Goal: Task Accomplishment & Management: Manage account settings

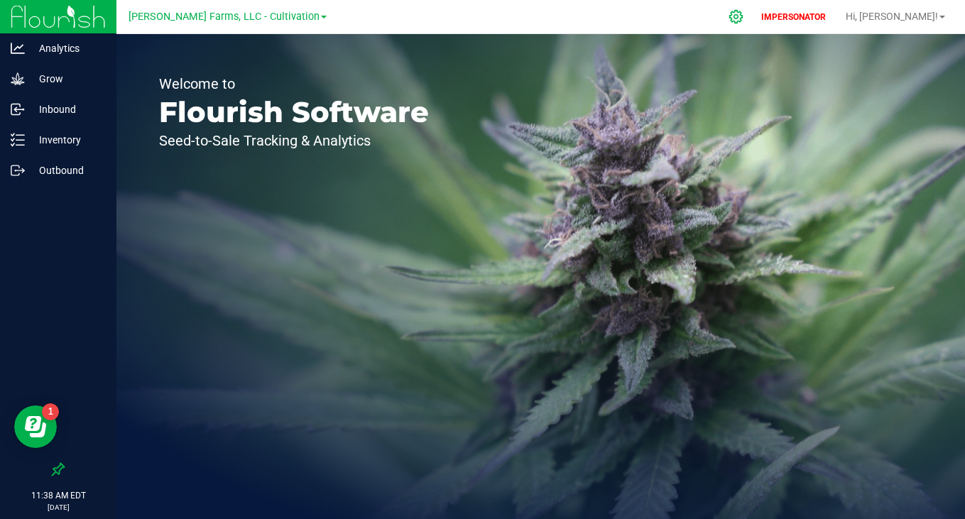
click at [744, 13] on icon at bounding box center [736, 16] width 15 height 15
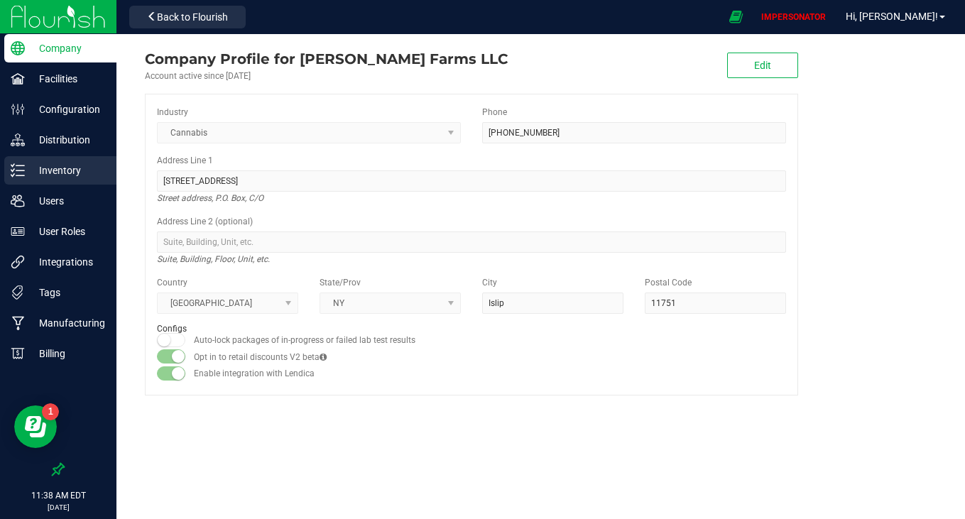
click at [30, 177] on p "Inventory" at bounding box center [67, 170] width 85 height 17
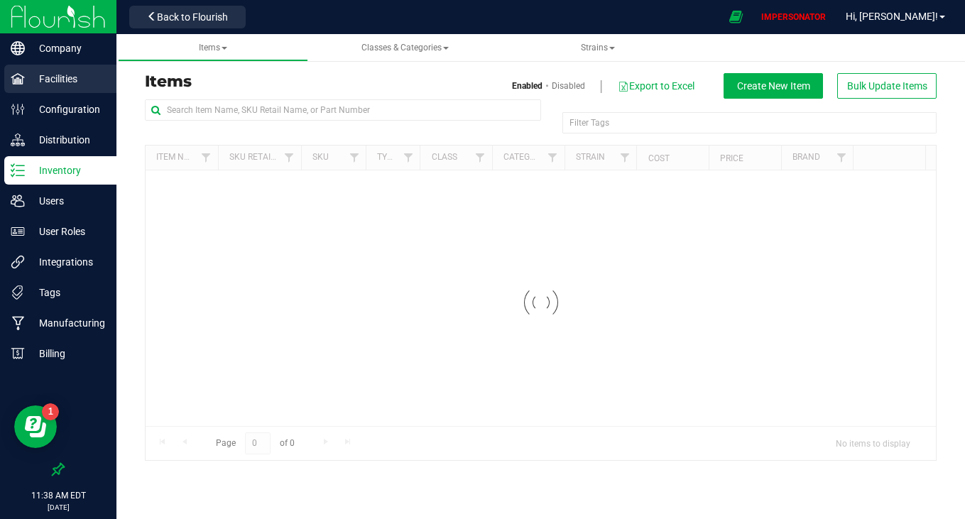
click at [69, 77] on p "Facilities" at bounding box center [67, 78] width 85 height 17
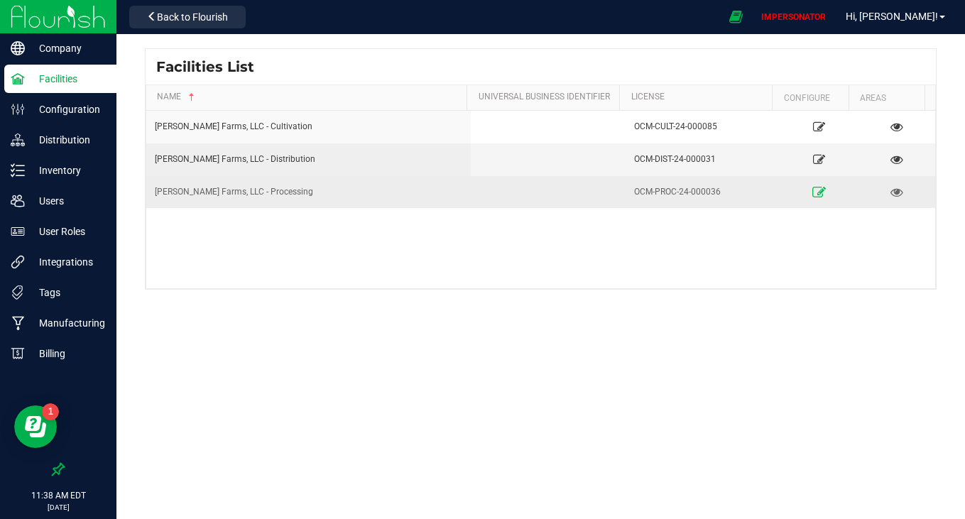
click at [810, 185] on link at bounding box center [819, 191] width 66 height 23
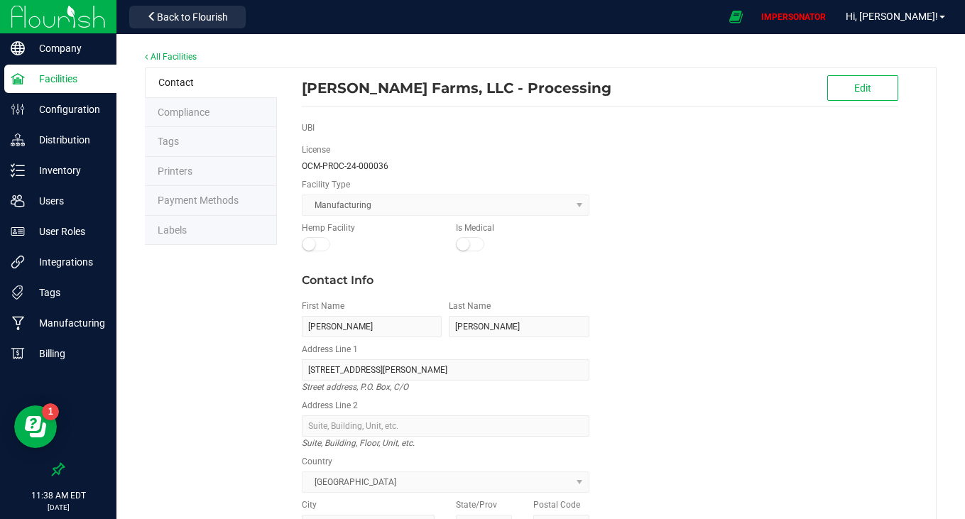
click at [210, 227] on li "Labels" at bounding box center [211, 231] width 132 height 30
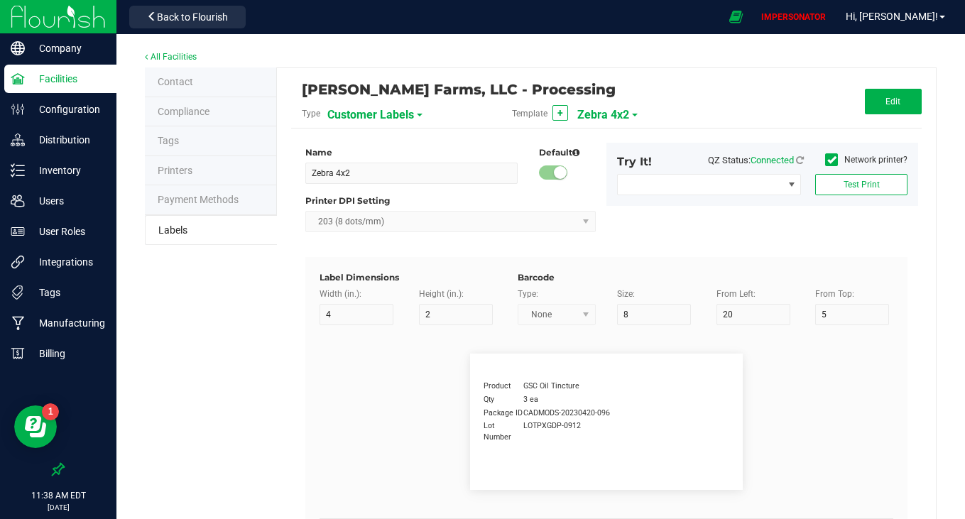
click at [383, 116] on span "Customer Labels" at bounding box center [370, 115] width 87 height 24
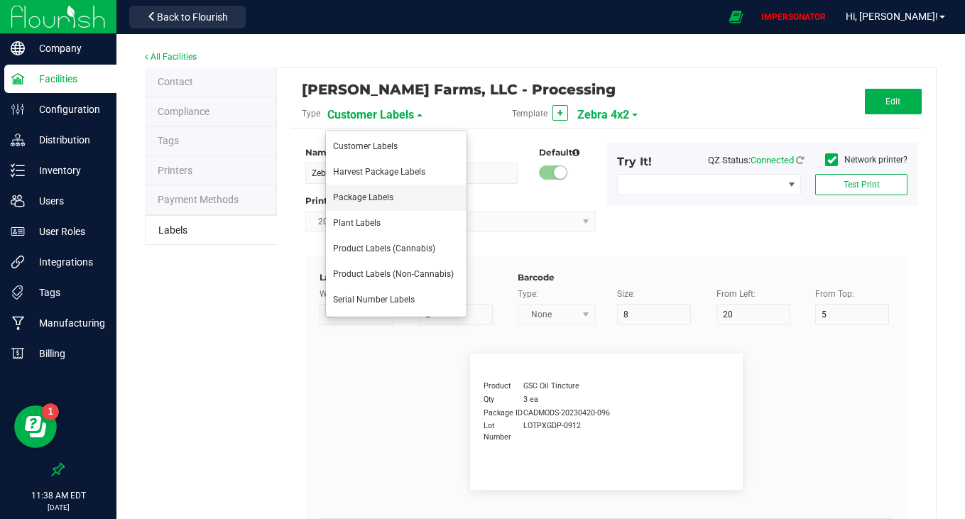
click at [372, 201] on span "Package Labels" at bounding box center [363, 197] width 60 height 10
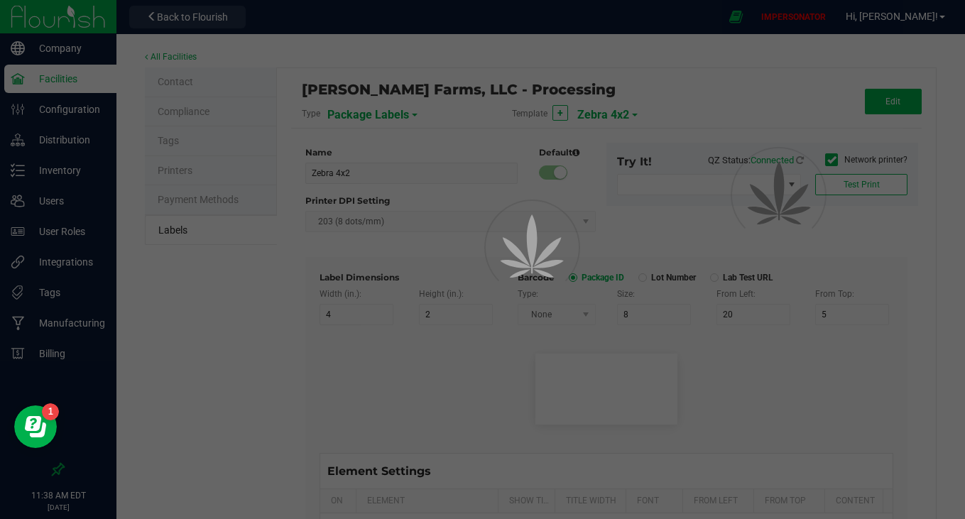
type input "10"
type input "35"
type input "48"
type input "Package ID"
type input "25"
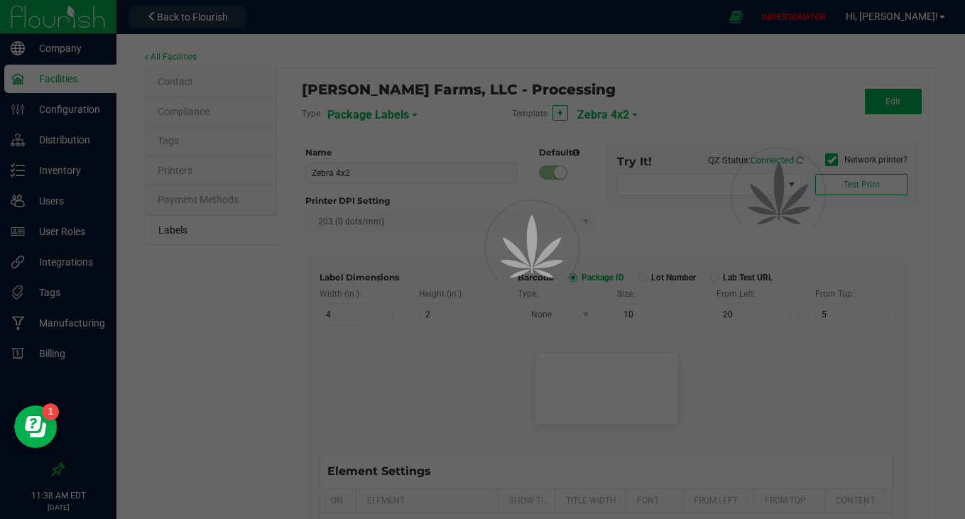
type input "7"
type input "5"
type input "CADMODS-20230420-096"
type input "SKU Name"
type input "25"
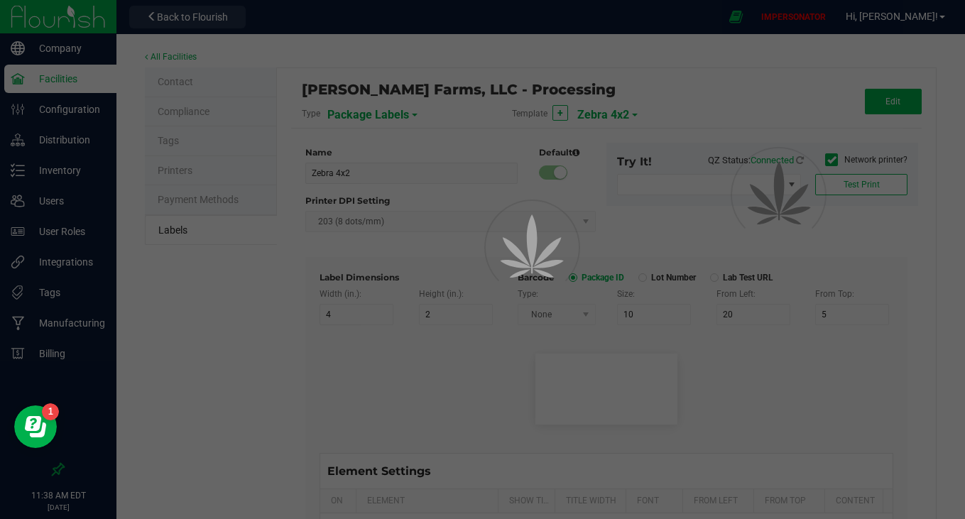
type input "7"
type input "2"
type input "10"
type input "Twosies - Hash Infused Pre-Rolls - 1g - 2pk - [GEOGRAPHIC_DATA] Lemon Cake / Lo…"
type input "Strain"
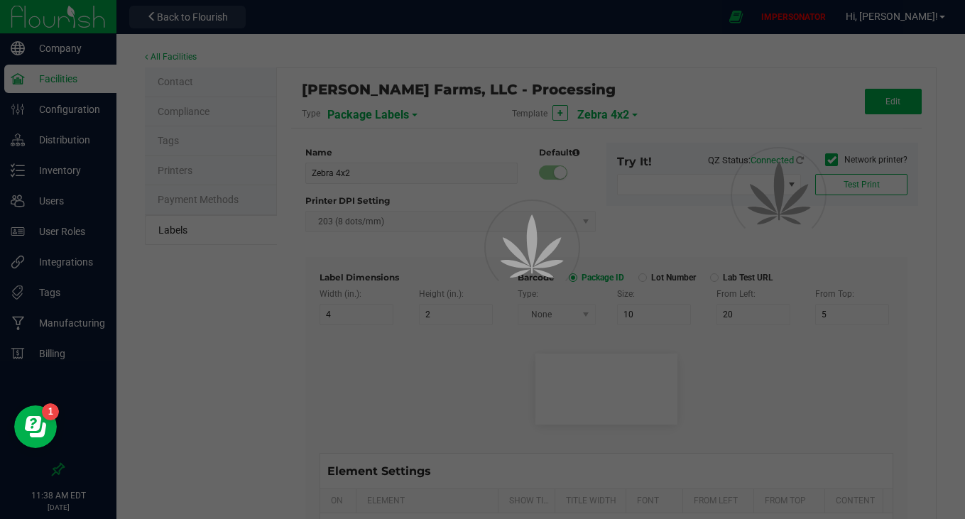
type input "25"
type input "7"
type input "15"
type input "Gelato"
type input "Size"
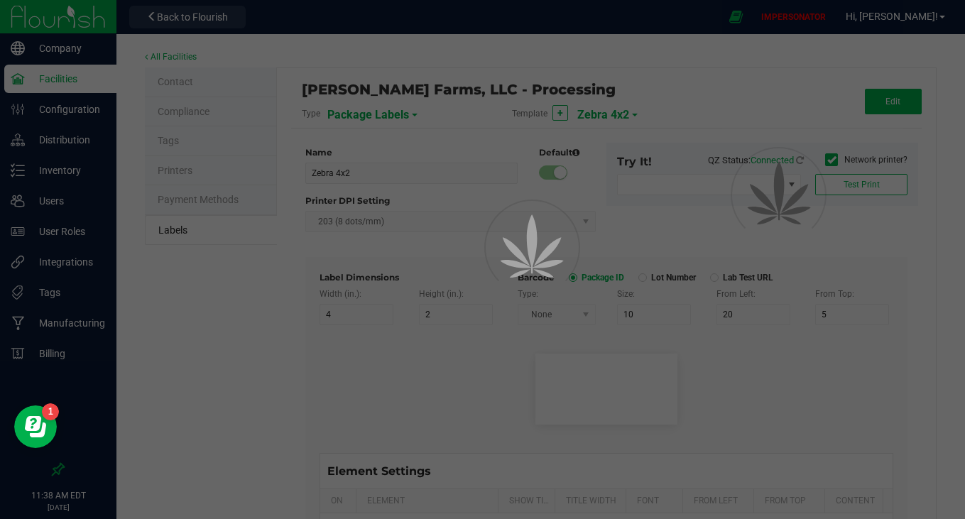
type input "25"
type input "7"
type input "20"
type input "44 Units"
type input "Package Date"
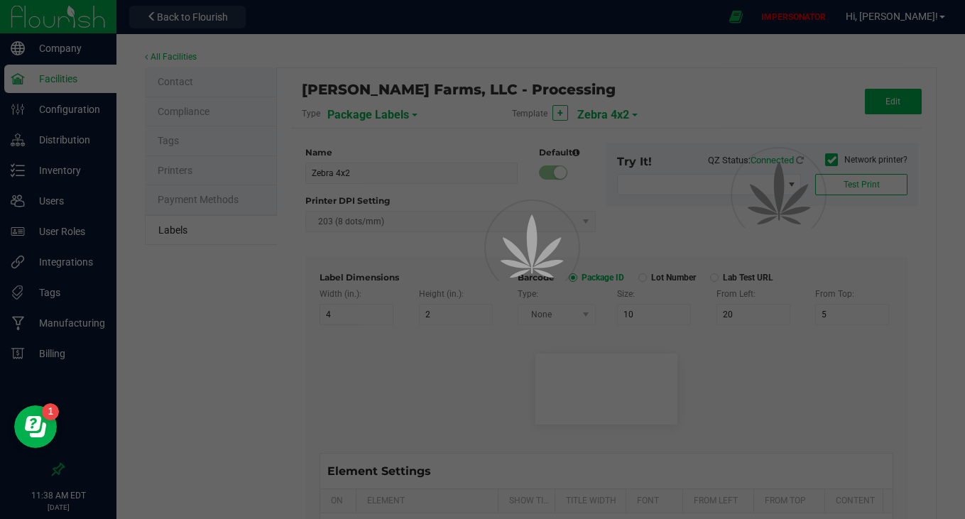
type input "25"
type input "7"
type input "25"
type input "[DATE] 10:14pm"
type input "Lot Number"
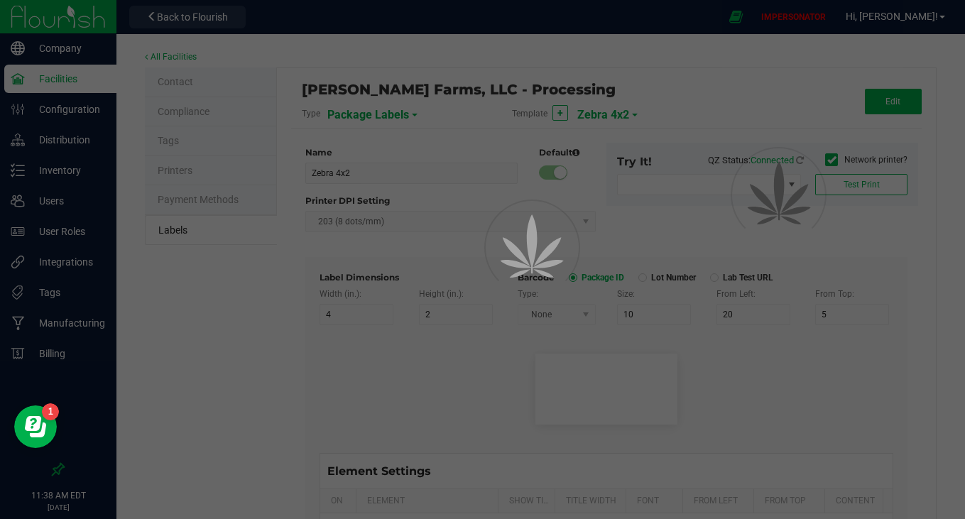
type input "25"
type input "7"
type input "30"
type input "LOT918234"
type input "Type"
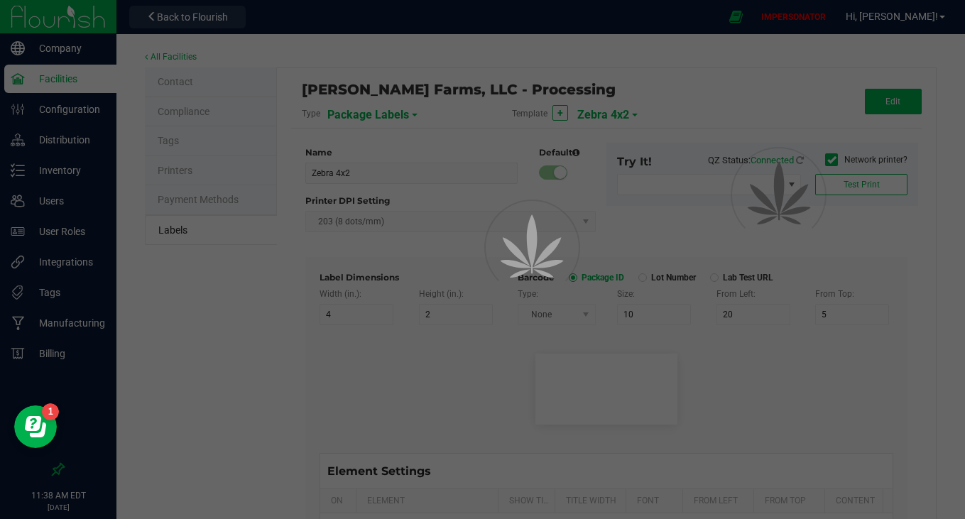
type input "25"
type input "7"
type input "35"
type input "Hash Infused"
type input "Unit Weight"
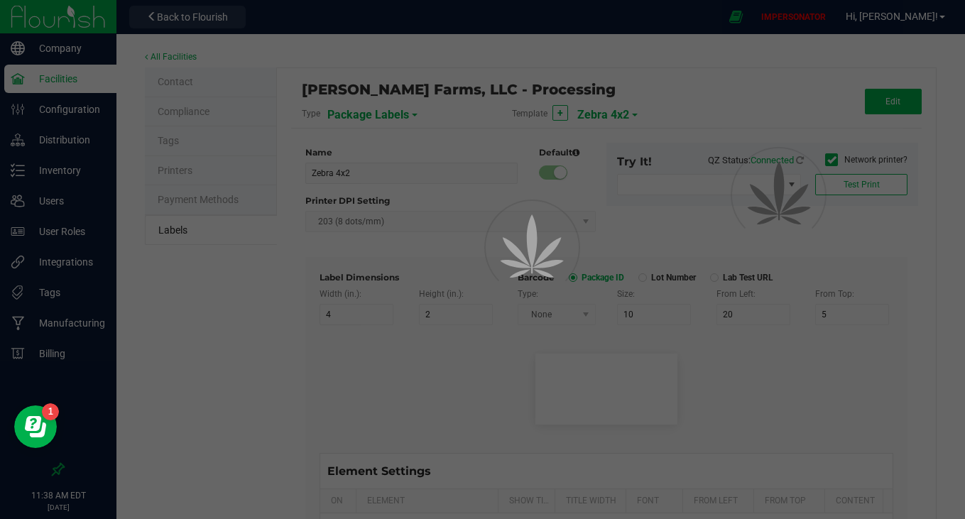
type input "25"
type input "7"
type input "40"
type input "3.5"
type input "SKU"
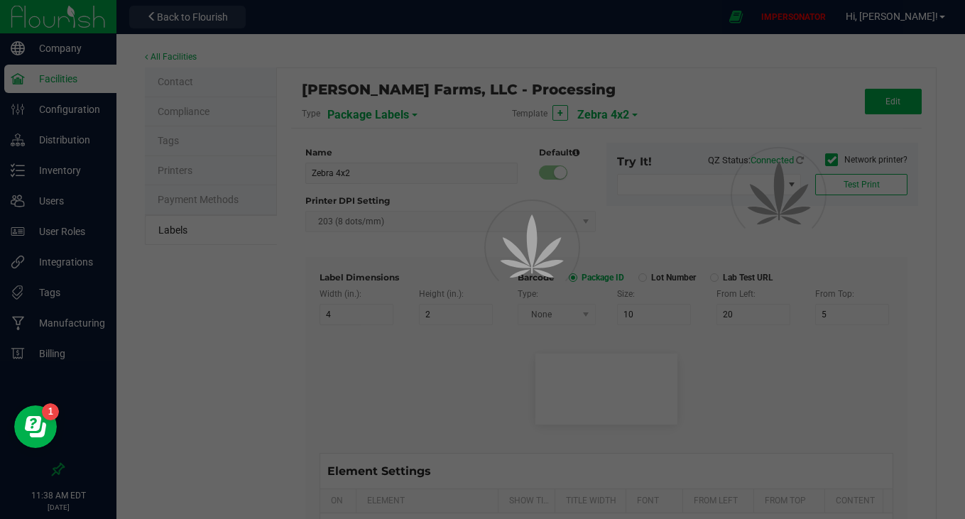
type input "25"
type input "10"
type input "42P017"
type input "Ref Field 2"
type input "25"
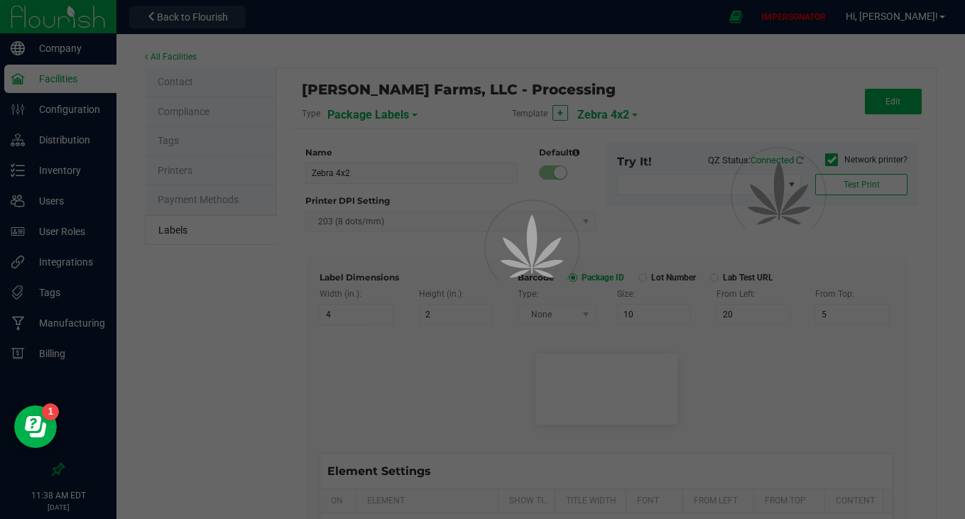
type input "10"
type input "35"
type input "Ref Field 2 Value"
type input "Ref Field 3"
type input "25"
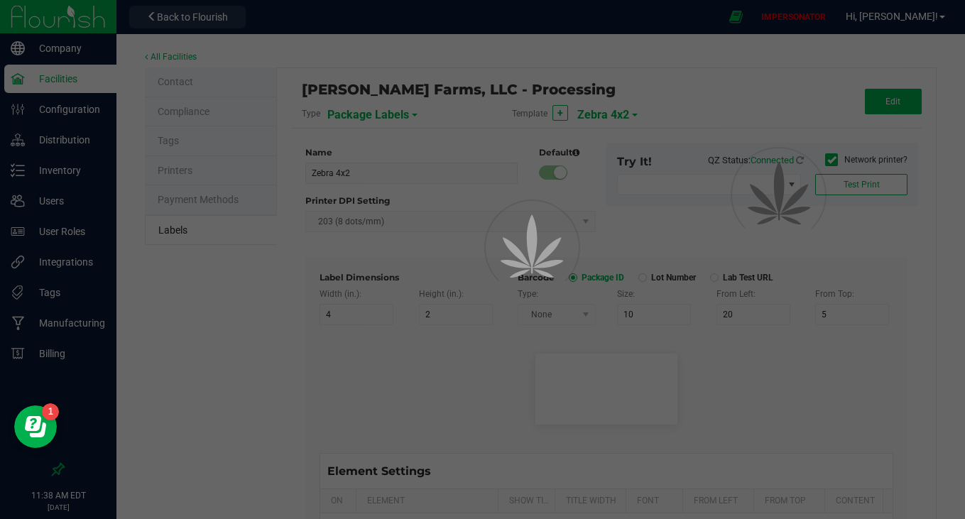
type input "10"
type input "35"
type input "Ref Field 3 Value"
type input "Item Ref Field 1"
type input "25"
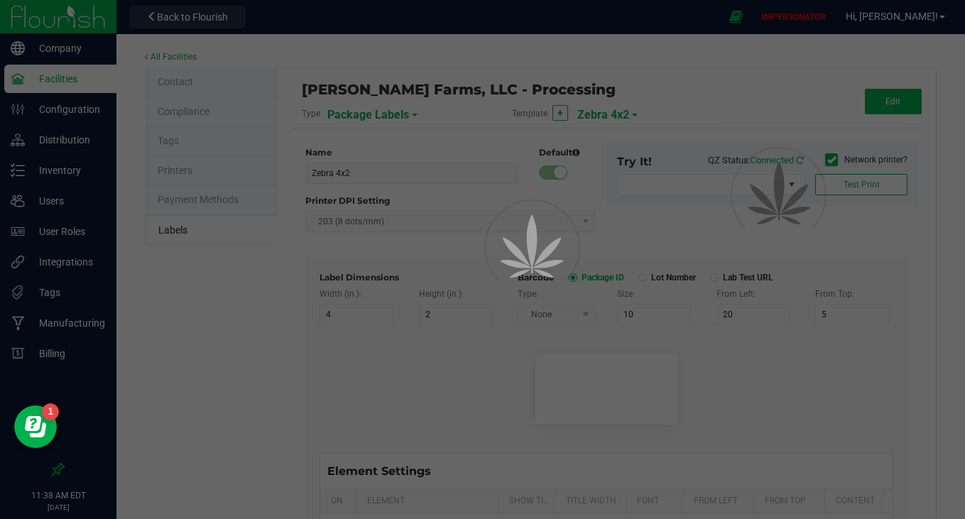
type input "10"
type input "35"
type input "Item Ref Field 1 Value"
type input "Item Ref Field 2"
type input "25"
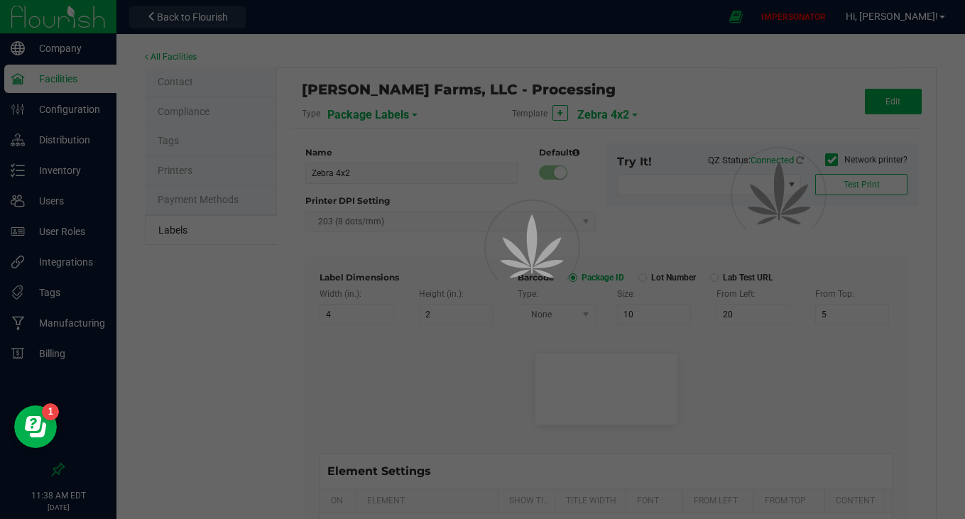
type input "10"
type input "35"
type input "Item Ref Field 2 Value"
type input "Item Ref Field 3"
type input "25"
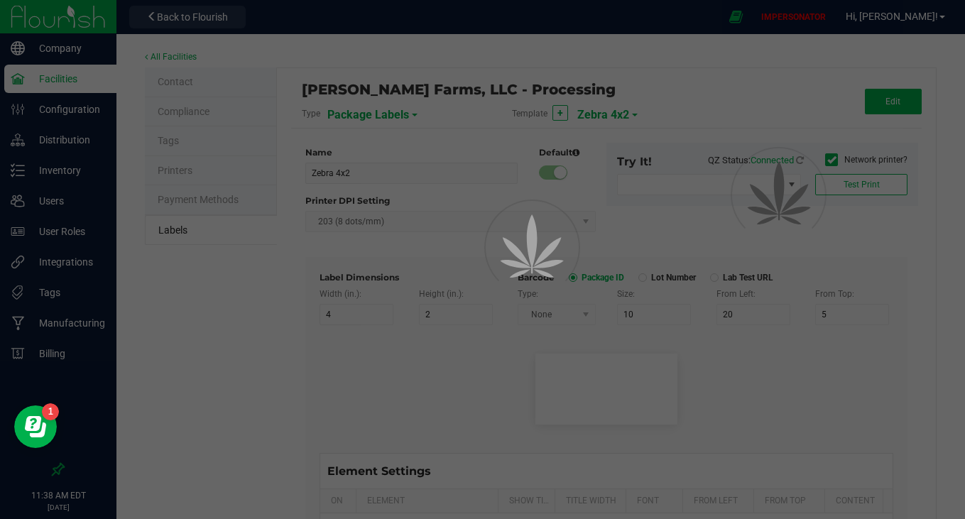
type input "10"
type input "35"
type input "Item Ref Field 3 Value"
type input "Item Ref Field 4"
type input "25"
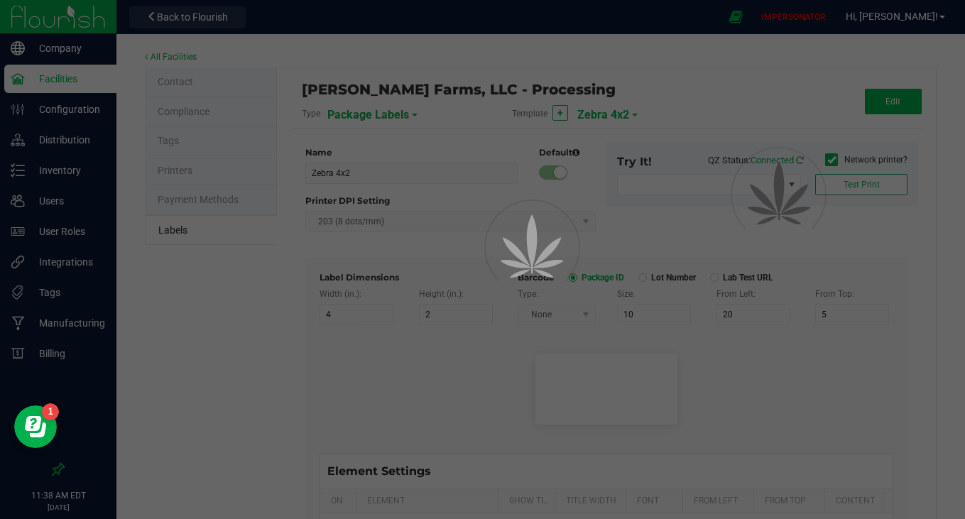
type input "10"
type input "35"
type input "Item Ref Field 4 Value"
type input "Item Ref Field 5"
type input "25"
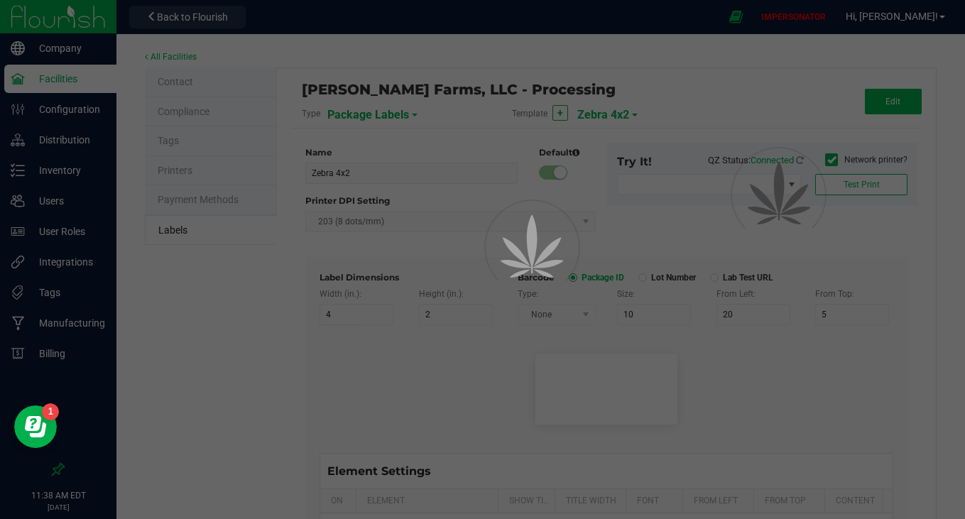
type input "10"
type input "35"
type input "Item Ref Field 5 Value"
type input "NDC Number"
type input "25"
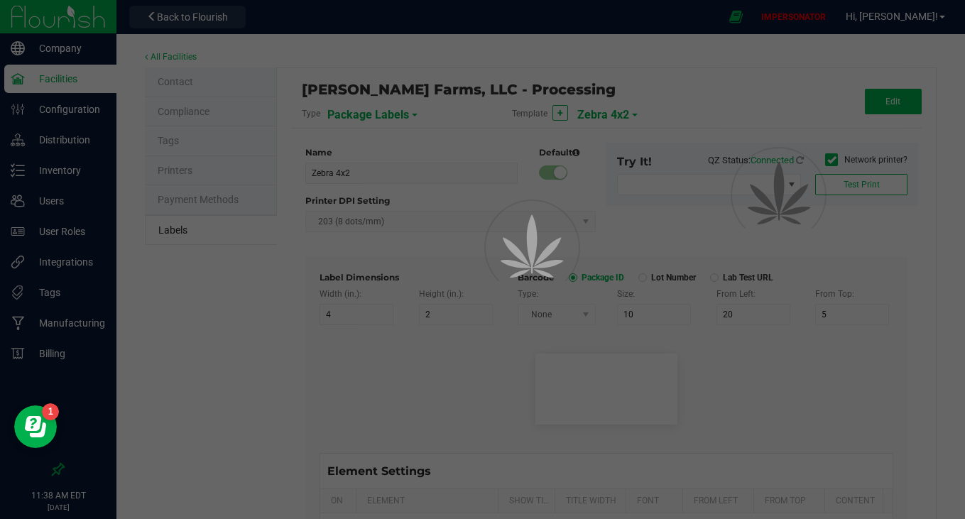
type input "10"
type input "35"
type input "[PHONE_NUMBER]"
type input "Number of Servings"
type input "25"
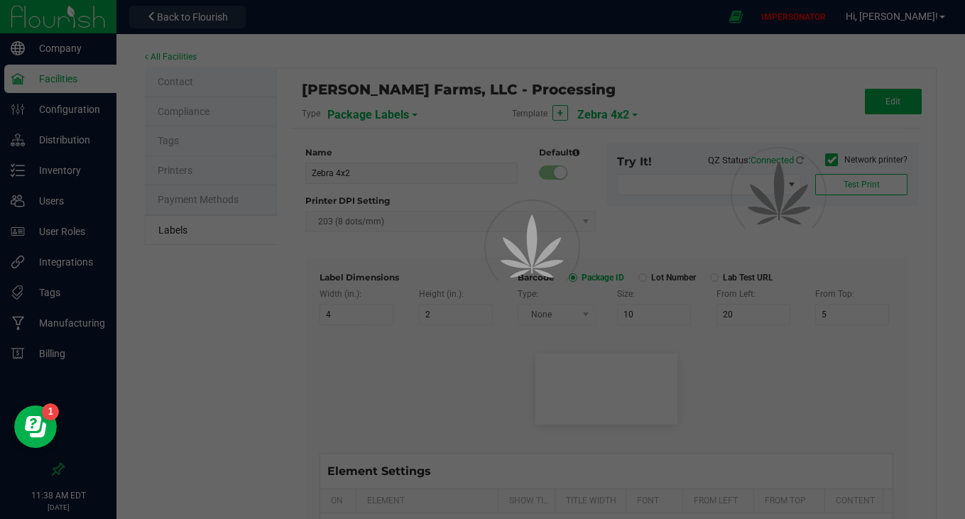
type input "10"
type input "35"
type input "4 servings/item"
type input "Serving Size"
type input "25"
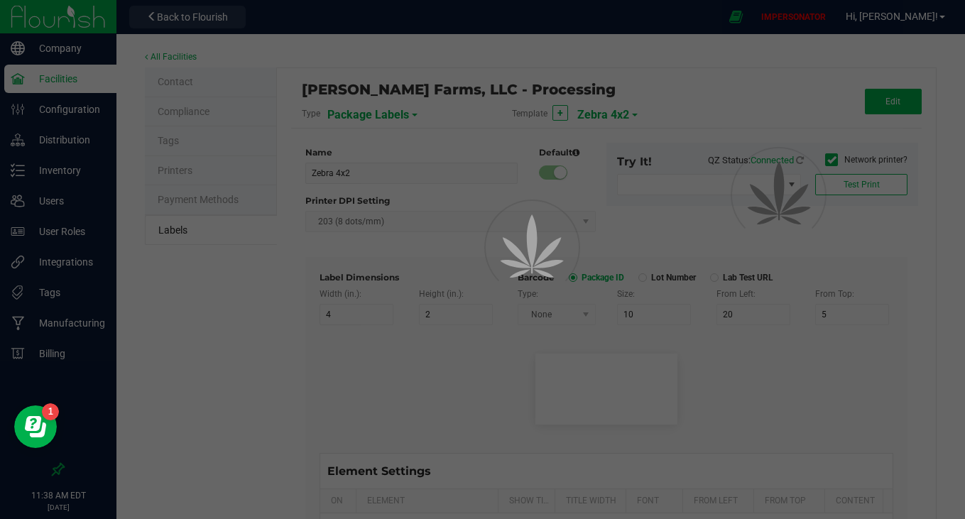
type input "10"
type input "35"
type input "1 cup"
type input "Serving Size (Grams)"
type input "25"
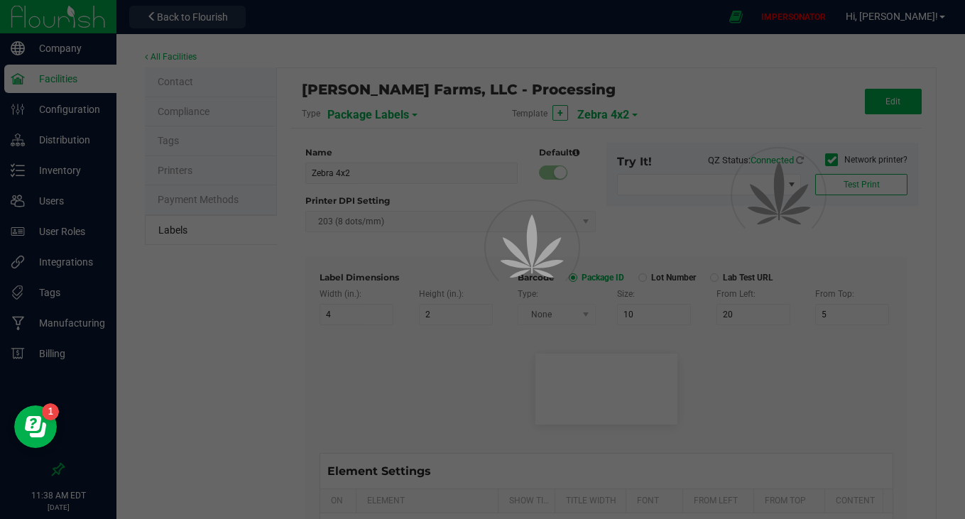
type input "10"
type input "35"
type input "4 g"
type input "Item Ingredients"
type input "25"
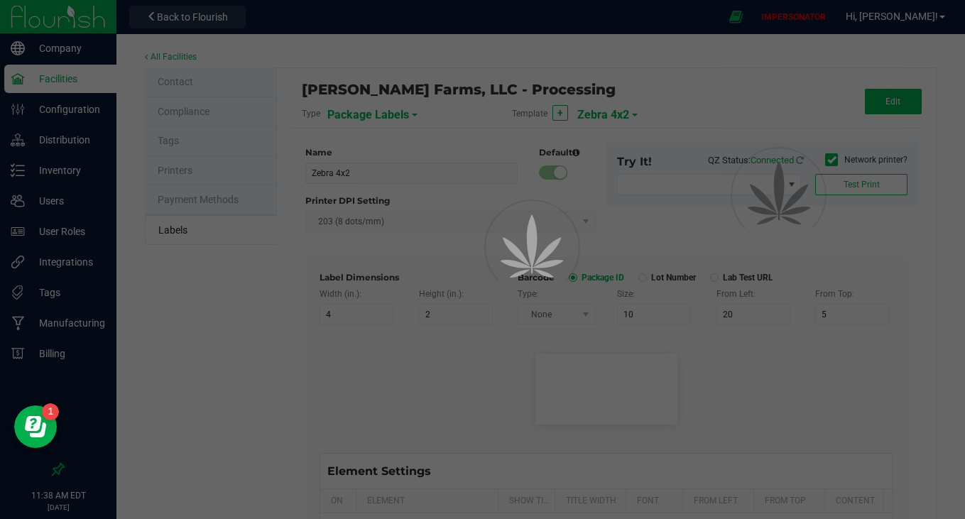
type input "10"
type input "35"
type input "Ingredient one, ingredient two"
type input "Allergens"
type input "25"
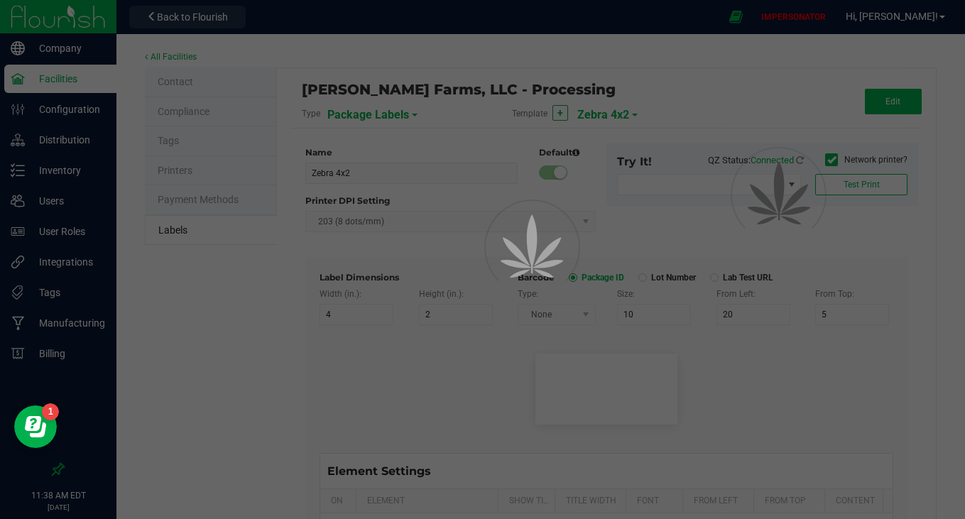
type input "10"
type input "35"
type input "Tree Nuts, Soy, Wheat"
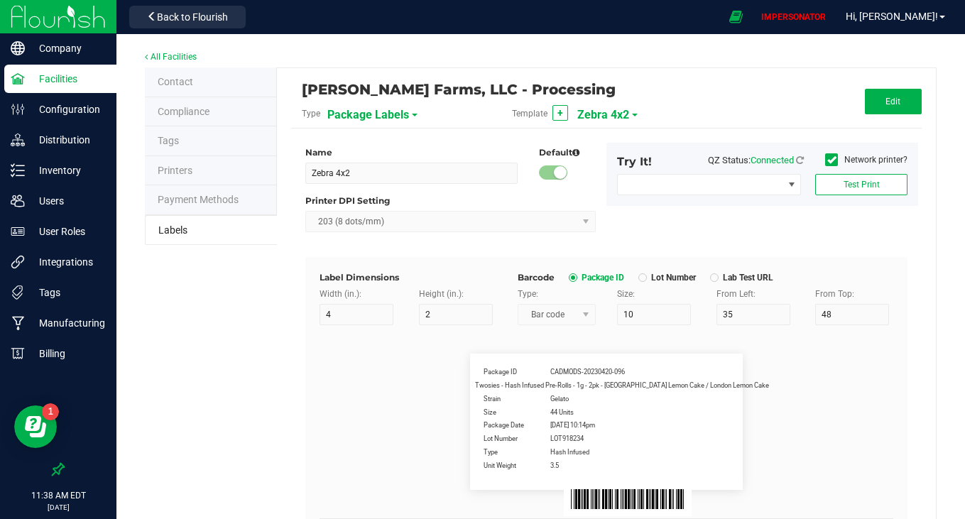
click at [874, 86] on div "[PERSON_NAME] Farms, LLC - Processing Type Package Labels Template + Zebra 4x2 …" at bounding box center [606, 105] width 631 height 46
click at [874, 94] on button "Edit" at bounding box center [893, 102] width 57 height 26
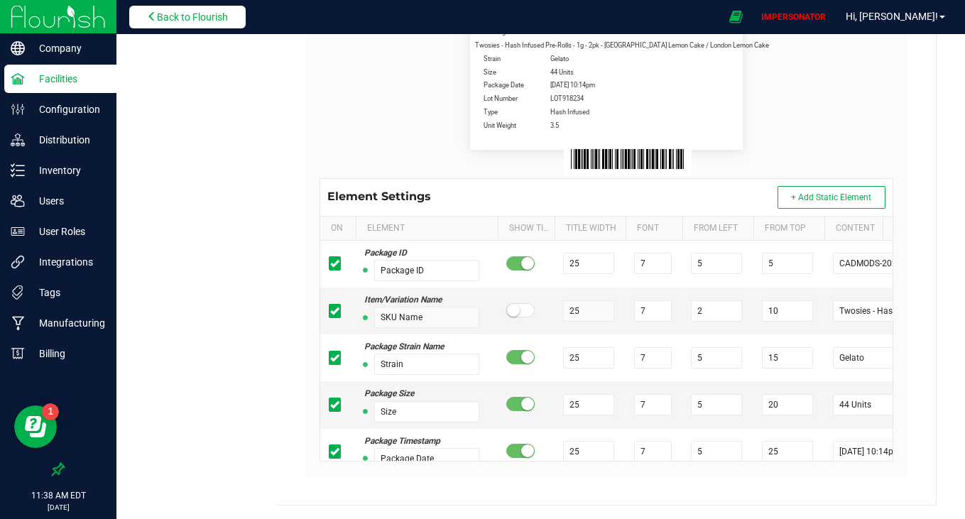
click at [177, 10] on button "Back to Flourish" at bounding box center [187, 17] width 116 height 23
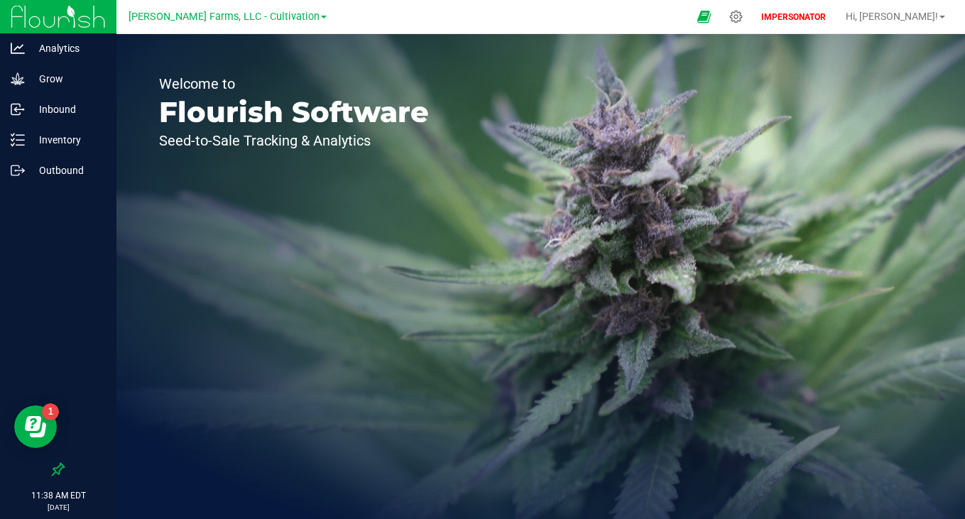
click at [178, 9] on div "[PERSON_NAME] Farms, LLC - Cultivation" at bounding box center [228, 16] width 198 height 17
click at [178, 13] on span "[PERSON_NAME] Farms, LLC - Cultivation" at bounding box center [224, 17] width 191 height 13
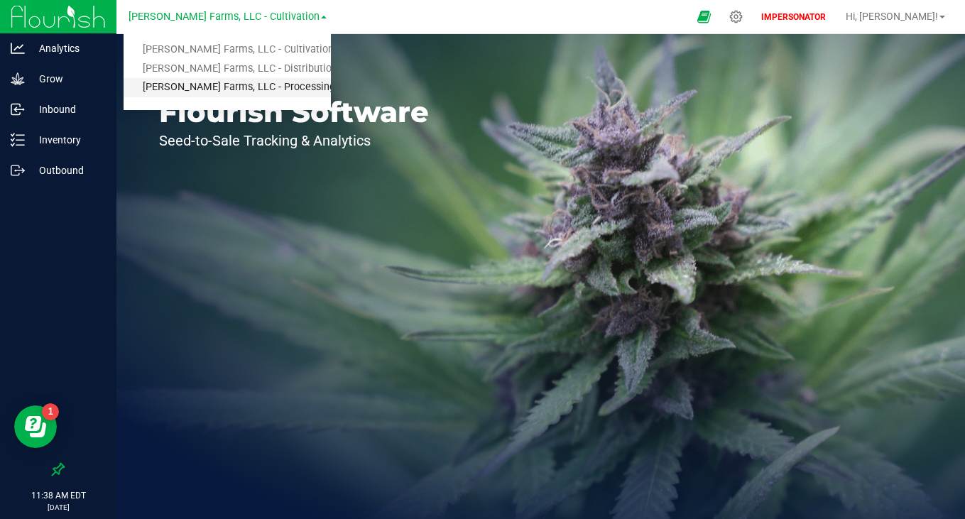
click at [202, 86] on link "[PERSON_NAME] Farms, LLC - Processing" at bounding box center [227, 87] width 207 height 19
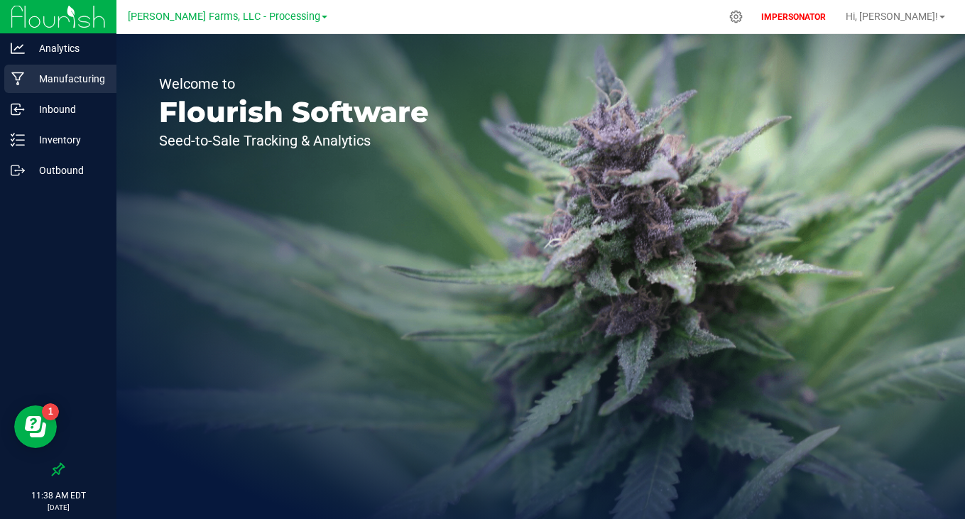
click at [74, 78] on p "Manufacturing" at bounding box center [67, 78] width 85 height 17
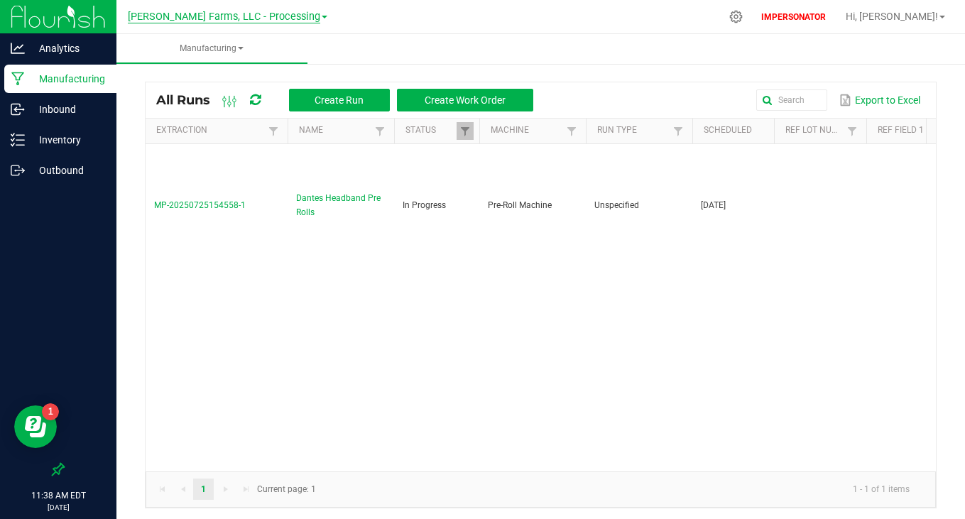
click at [202, 19] on span "[PERSON_NAME] Farms, LLC - Processing" at bounding box center [224, 17] width 192 height 13
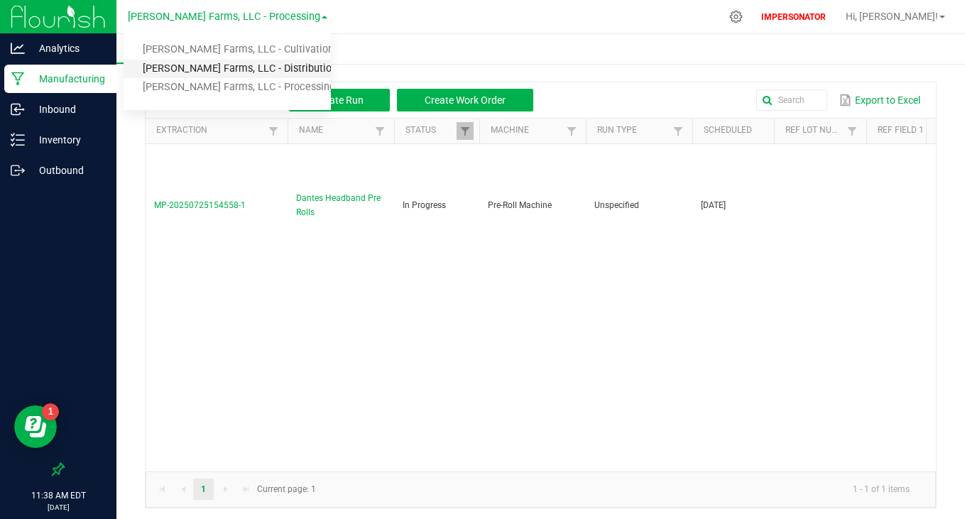
click at [219, 67] on link "[PERSON_NAME] Farms, LLC - Distribution" at bounding box center [227, 69] width 207 height 19
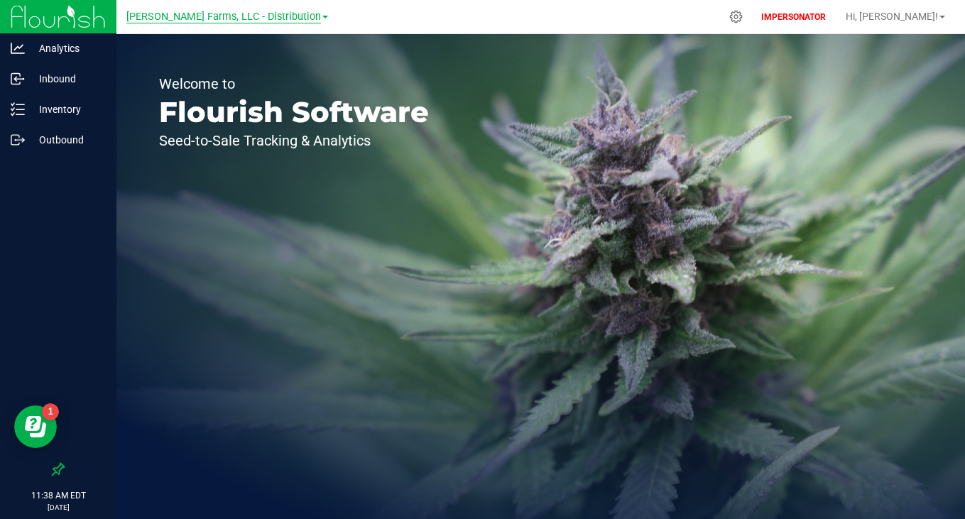
click at [200, 16] on span "[PERSON_NAME] Farms, LLC - Distribution" at bounding box center [223, 17] width 195 height 13
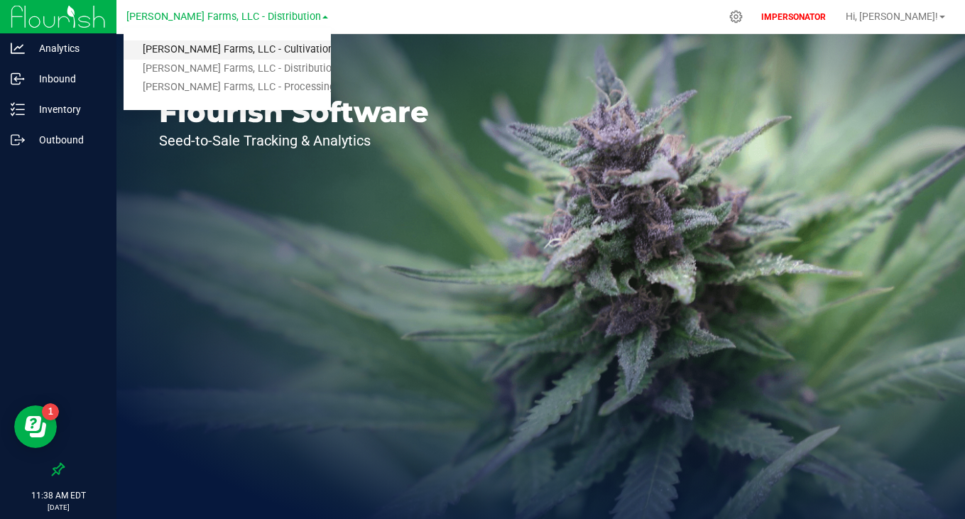
click at [194, 51] on link "[PERSON_NAME] Farms, LLC - Cultivation" at bounding box center [227, 49] width 207 height 19
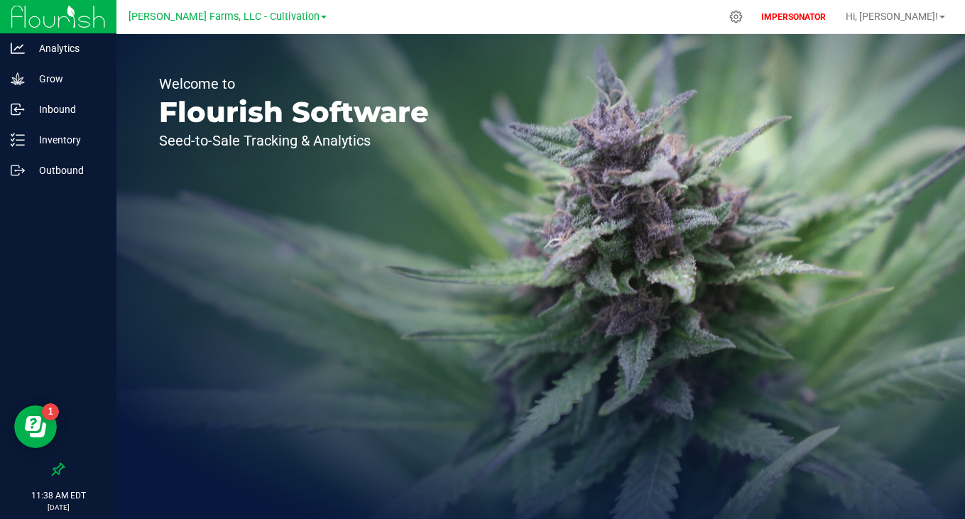
click at [218, 5] on div "[PERSON_NAME] Farms, LLC - Cultivation [PERSON_NAME] Farms, LLC - Cultivation […" at bounding box center [230, 17] width 213 height 28
click at [218, 20] on span "[PERSON_NAME] Farms, LLC - Cultivation" at bounding box center [224, 17] width 191 height 13
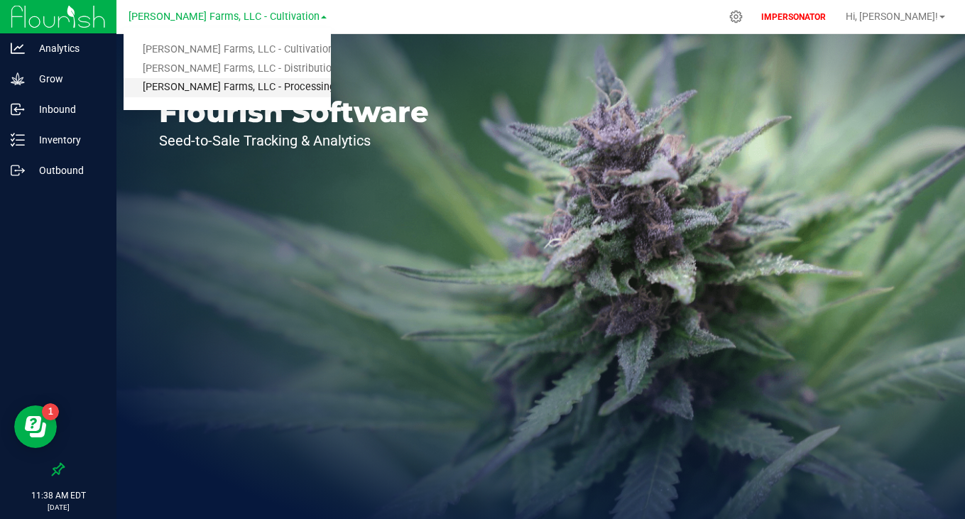
click at [218, 94] on link "[PERSON_NAME] Farms, LLC - Processing" at bounding box center [227, 87] width 207 height 19
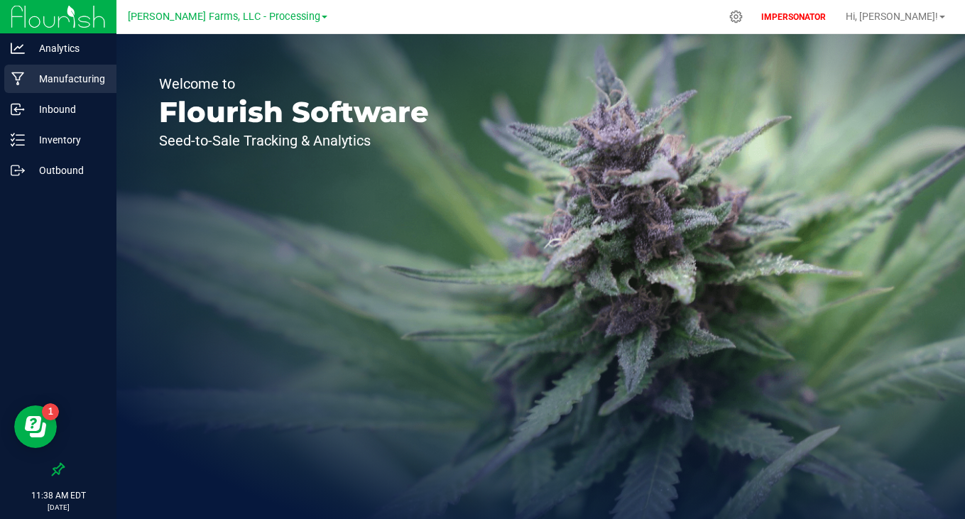
click at [44, 92] on div "Manufacturing" at bounding box center [60, 79] width 112 height 28
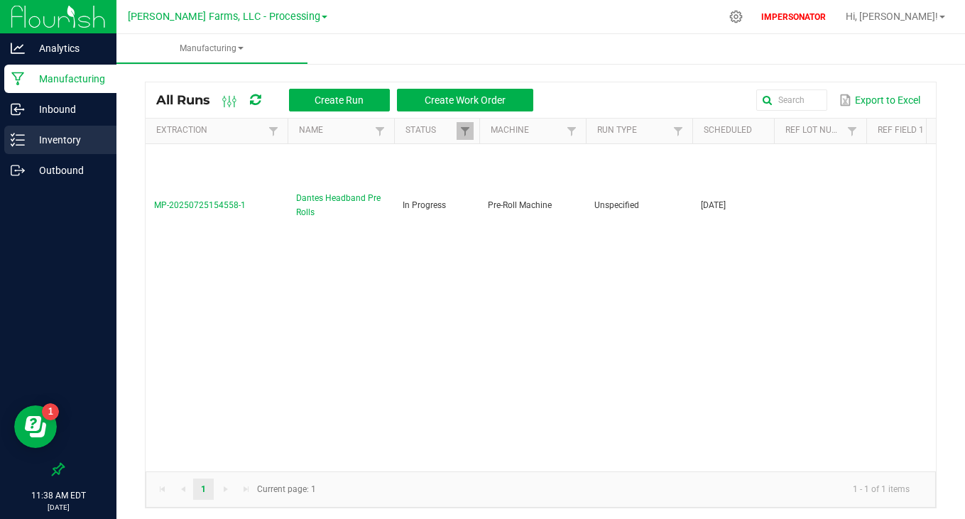
click at [74, 150] on div "Inventory" at bounding box center [60, 140] width 112 height 28
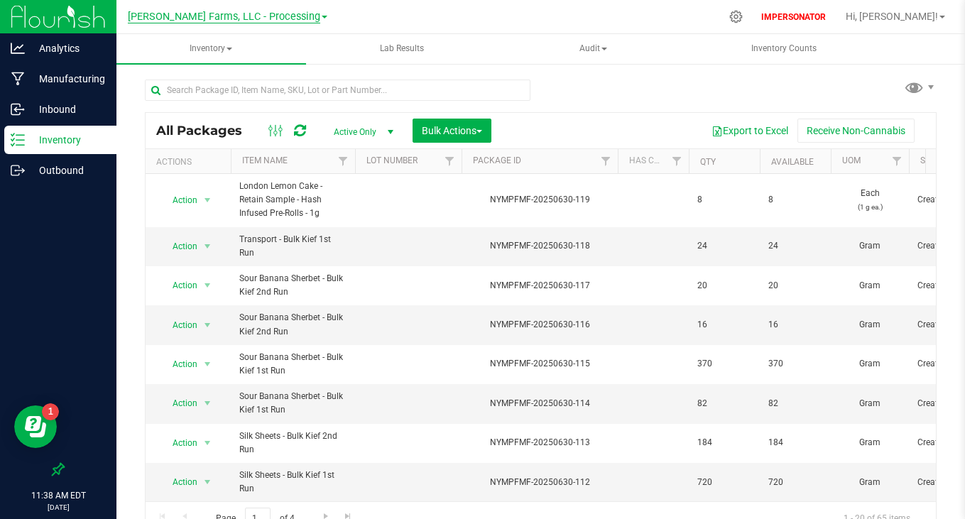
click at [241, 11] on span "[PERSON_NAME] Farms, LLC - Processing" at bounding box center [224, 17] width 192 height 13
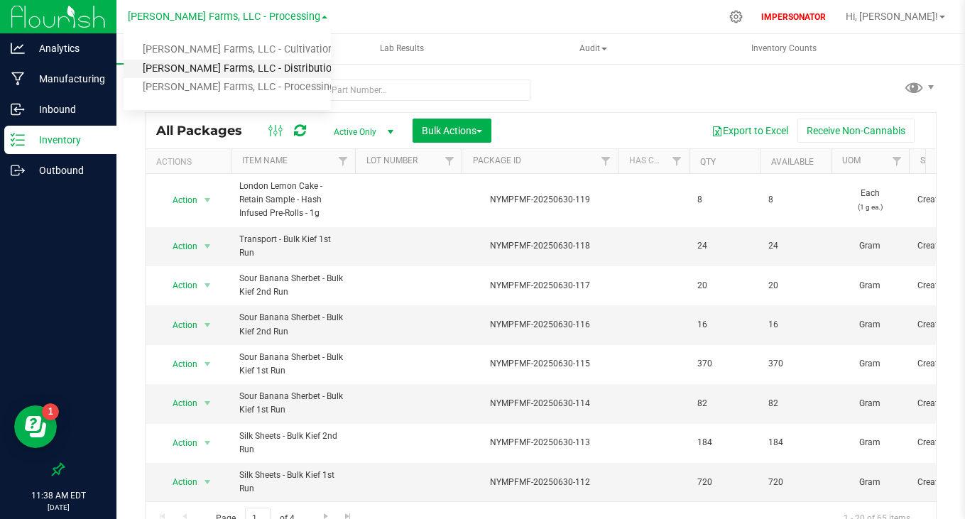
click at [227, 77] on link "[PERSON_NAME] Farms, LLC - Distribution" at bounding box center [227, 69] width 207 height 19
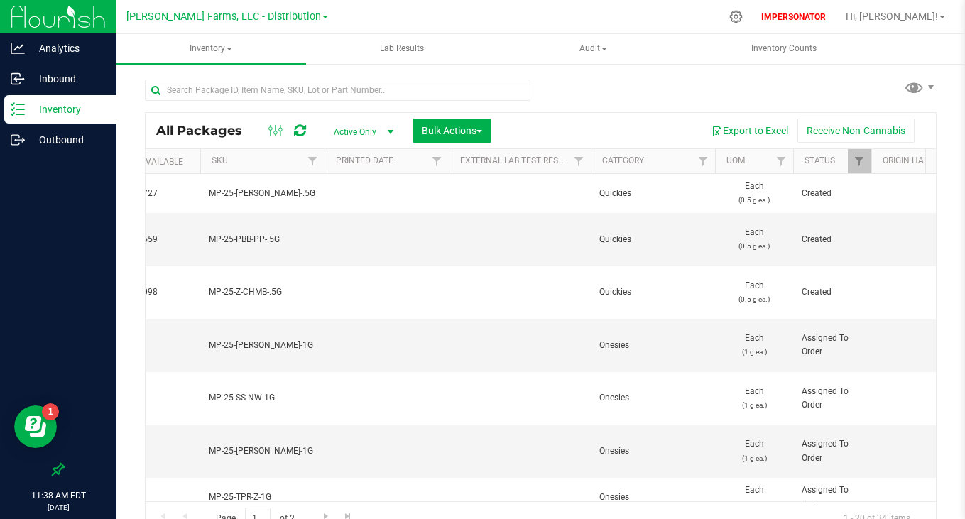
scroll to position [0, 687]
click at [87, 146] on p "Outbound" at bounding box center [67, 139] width 85 height 17
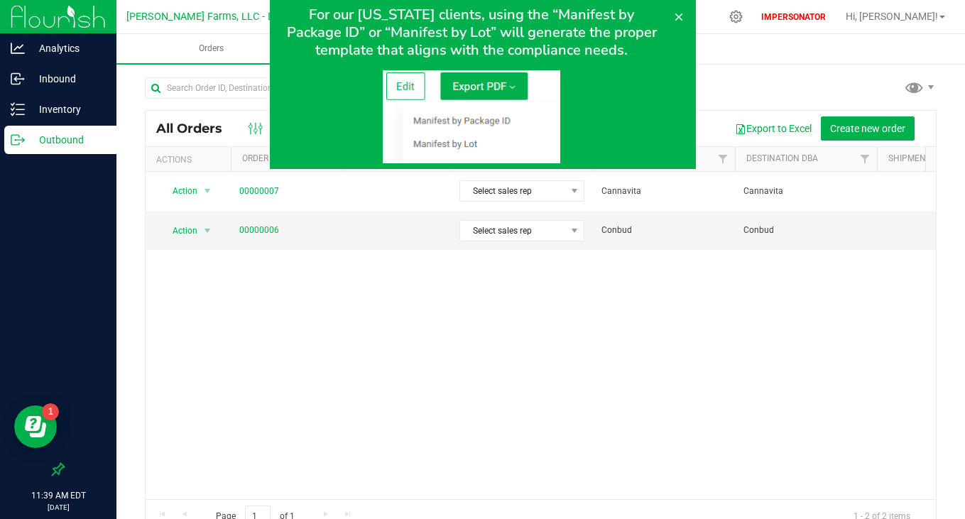
click at [665, 14] on div "For our [US_STATE] clients, using the “Manifest by Package ID” or “Manifest by …" at bounding box center [482, 84] width 426 height 169
click at [670, 14] on button at bounding box center [678, 17] width 23 height 23
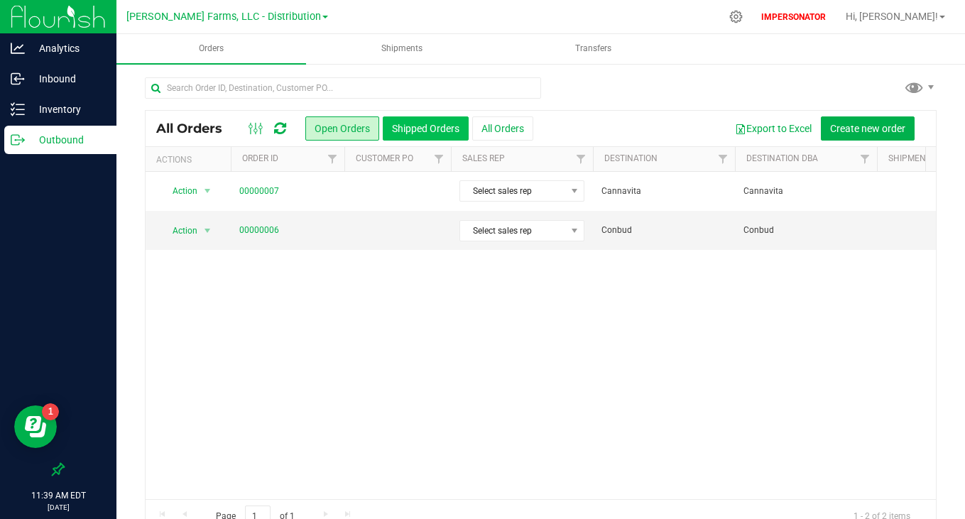
click at [422, 123] on button "Shipped Orders" at bounding box center [426, 128] width 86 height 24
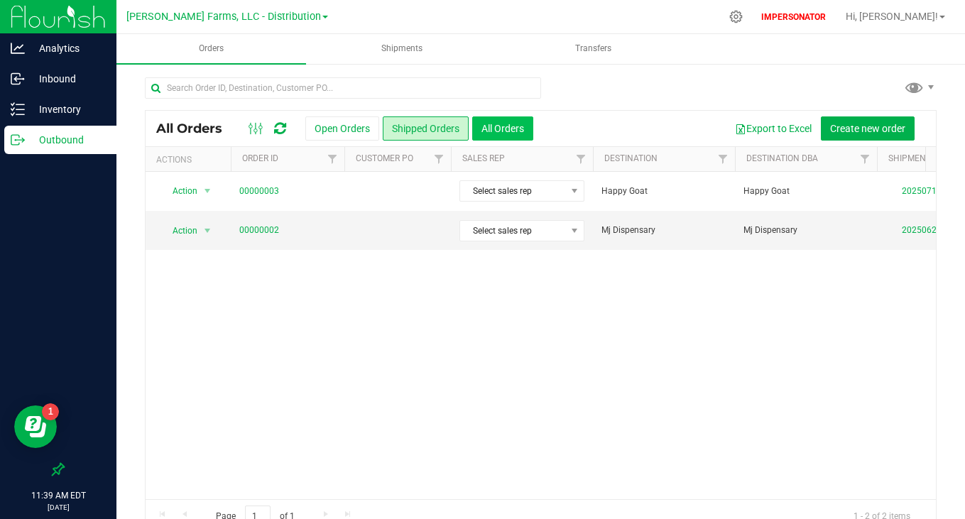
click at [501, 133] on button "All Orders" at bounding box center [502, 128] width 61 height 24
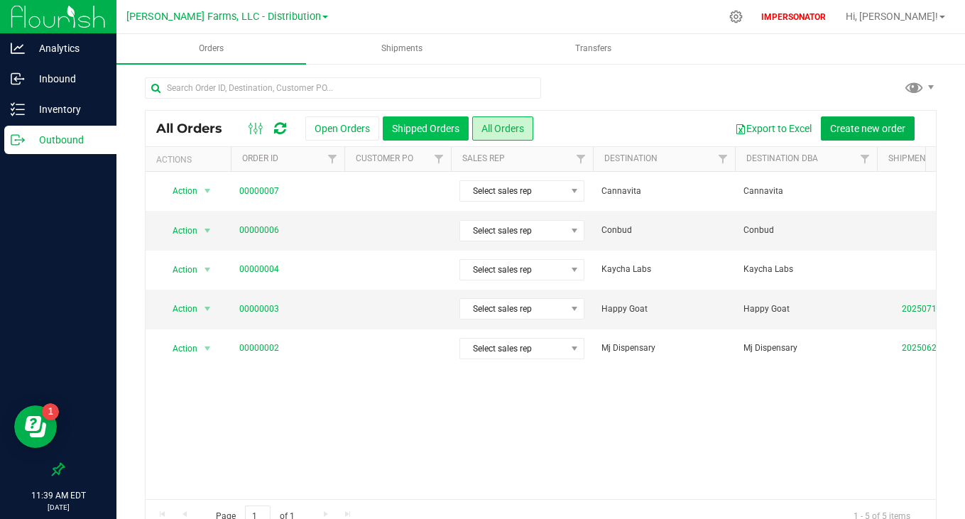
click at [421, 128] on button "Shipped Orders" at bounding box center [426, 128] width 86 height 24
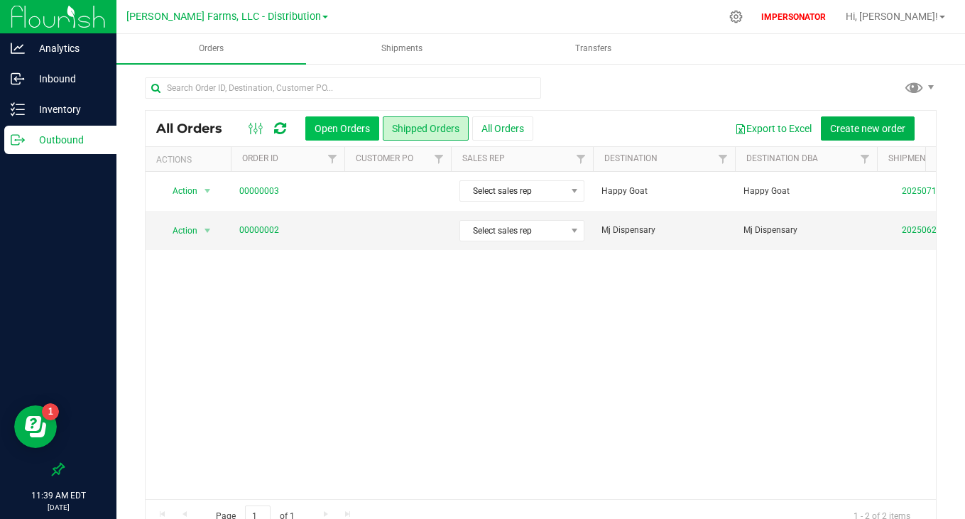
click at [349, 129] on button "Open Orders" at bounding box center [342, 128] width 74 height 24
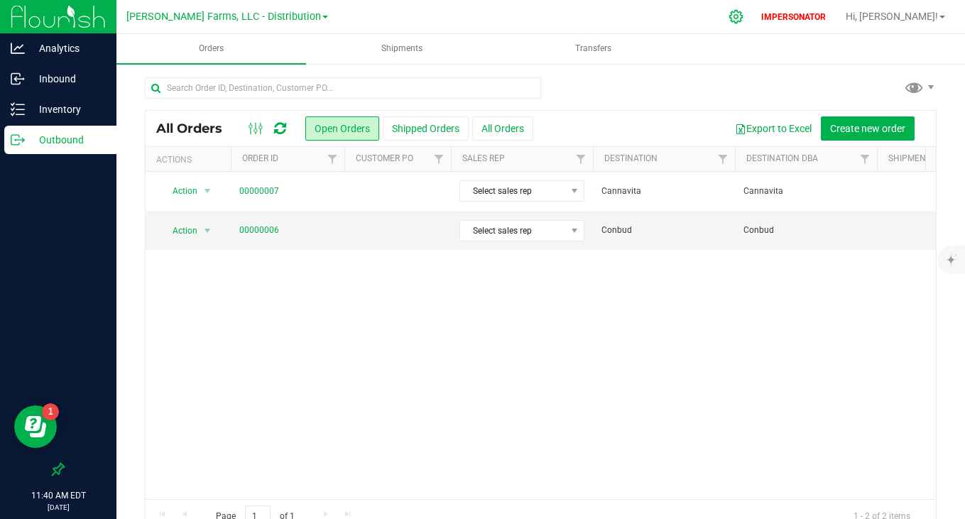
click at [743, 18] on icon at bounding box center [735, 16] width 13 height 13
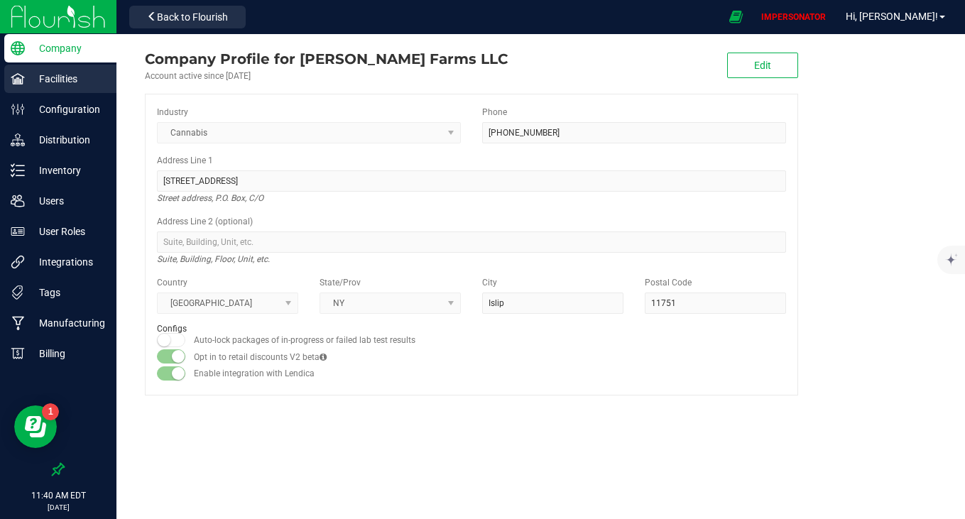
click at [57, 75] on p "Facilities" at bounding box center [67, 78] width 85 height 17
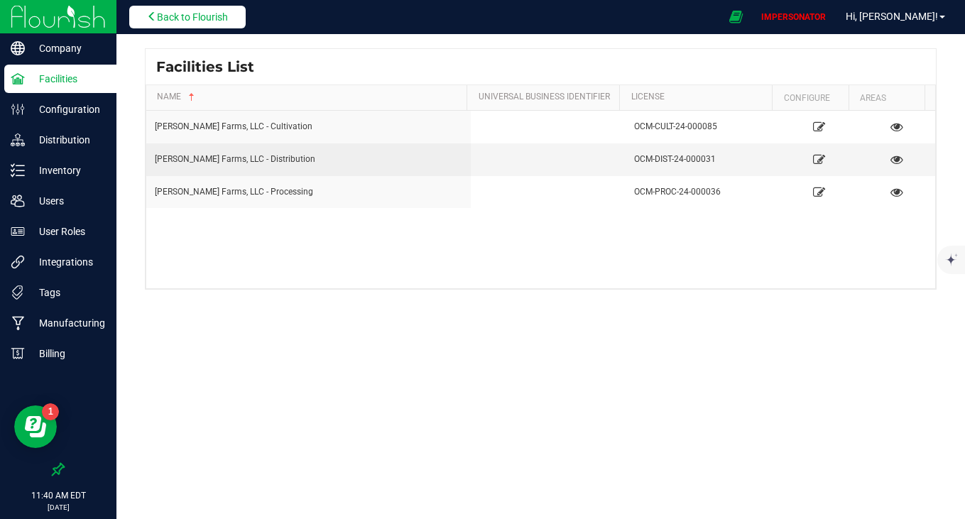
click at [201, 27] on button "Back to Flourish" at bounding box center [187, 17] width 116 height 23
